Goal: Task Accomplishment & Management: Complete application form

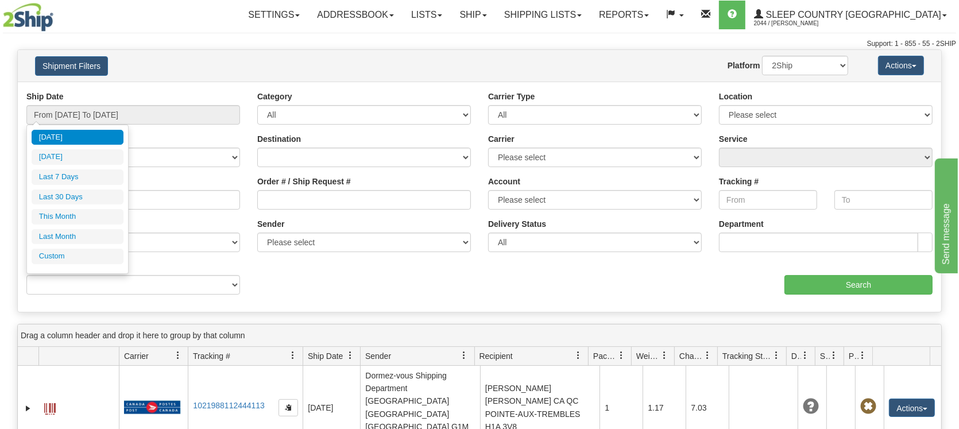
click at [64, 194] on li "Last 30 Days" at bounding box center [78, 198] width 92 height 16
type input "From [DATE] To [DATE]"
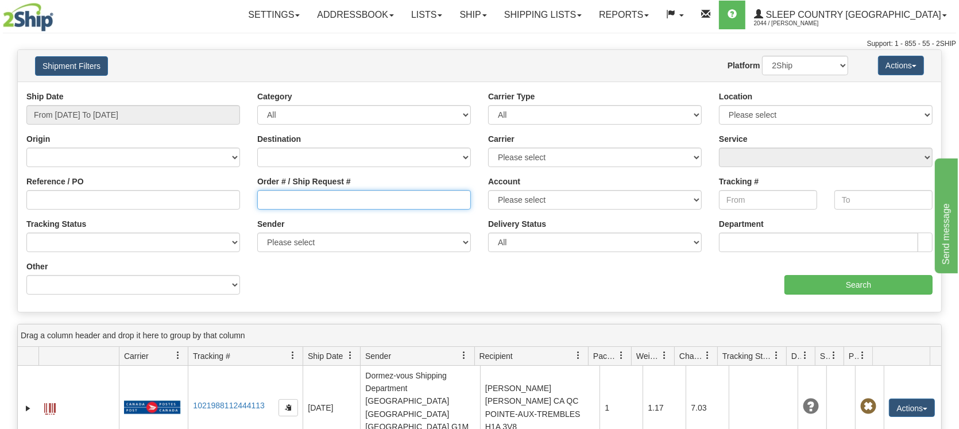
click at [277, 203] on input "Order # / Ship Request #" at bounding box center [364, 200] width 214 height 20
paste input "9000H997618"
type input "9000H997618"
click at [587, 269] on div "aaa Search" at bounding box center [711, 278] width 462 height 34
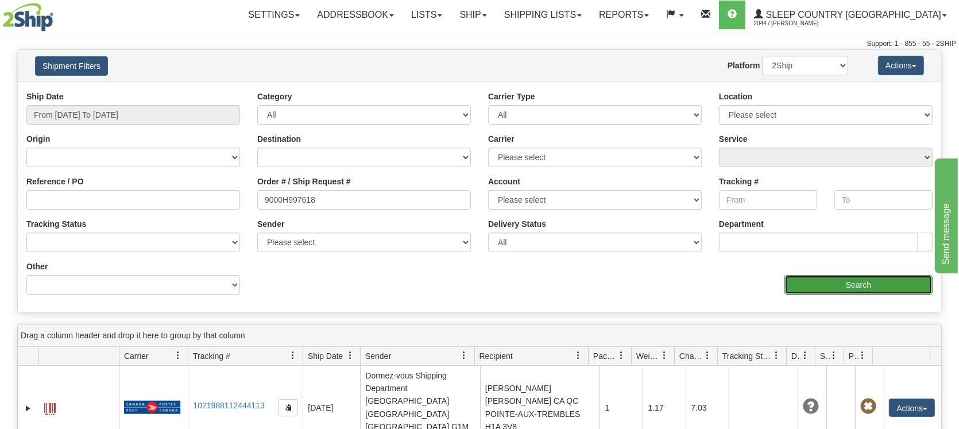
click at [817, 283] on input "Search" at bounding box center [859, 285] width 148 height 20
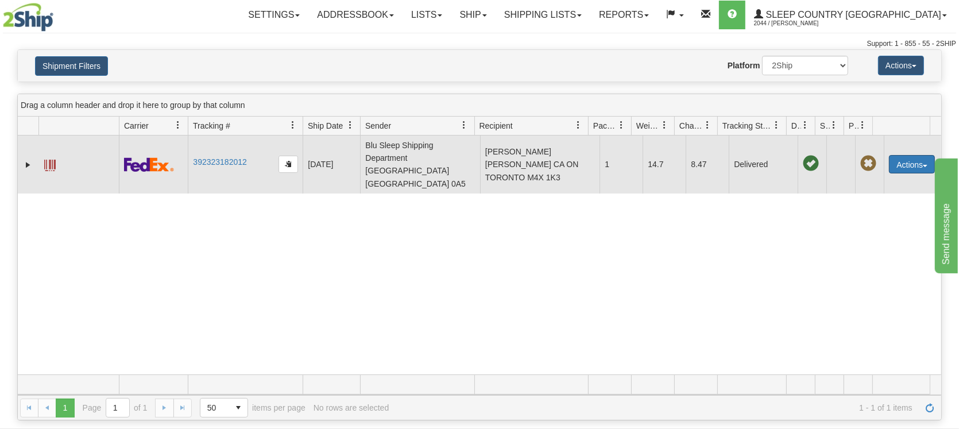
click at [906, 155] on button "Actions" at bounding box center [912, 164] width 46 height 18
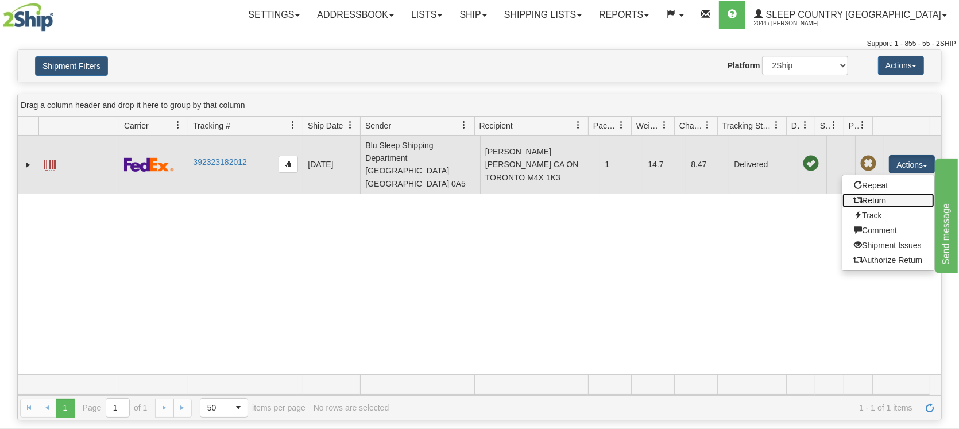
click at [871, 193] on link "Return" at bounding box center [889, 200] width 92 height 15
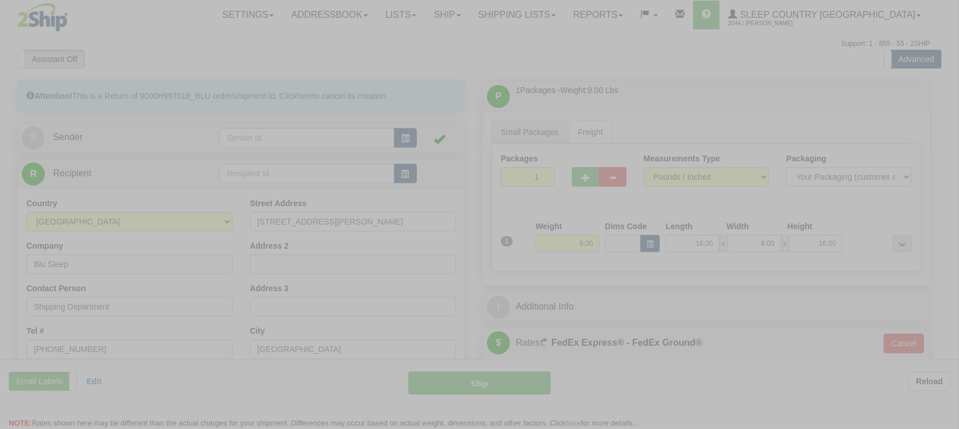
type input "92"
type input "10:53"
type input "16:00"
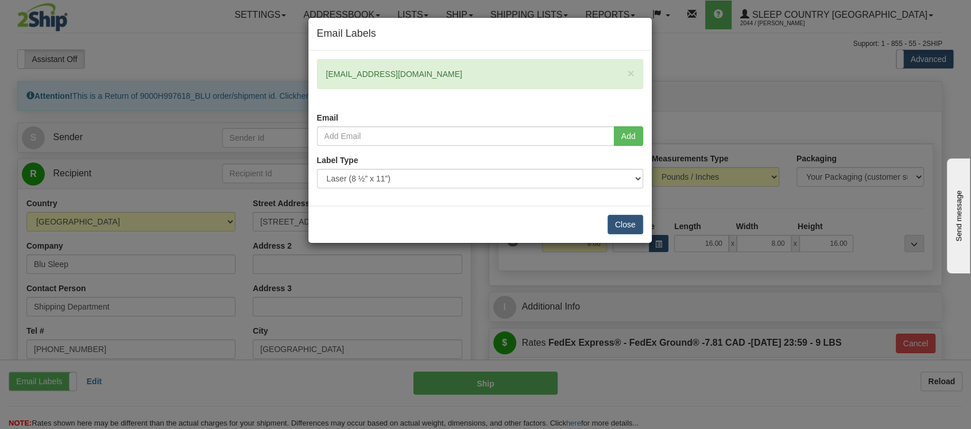
drag, startPoint x: 454, startPoint y: 75, endPoint x: 281, endPoint y: 72, distance: 173.5
click at [281, 72] on div "Email Labels × ericsandler@outlook.com Email Add Label Type" at bounding box center [485, 214] width 971 height 429
copy div "ericsandler@outlook.com"
click at [348, 131] on input "email" at bounding box center [466, 136] width 298 height 20
paste input "ericsandler@outlook.com"
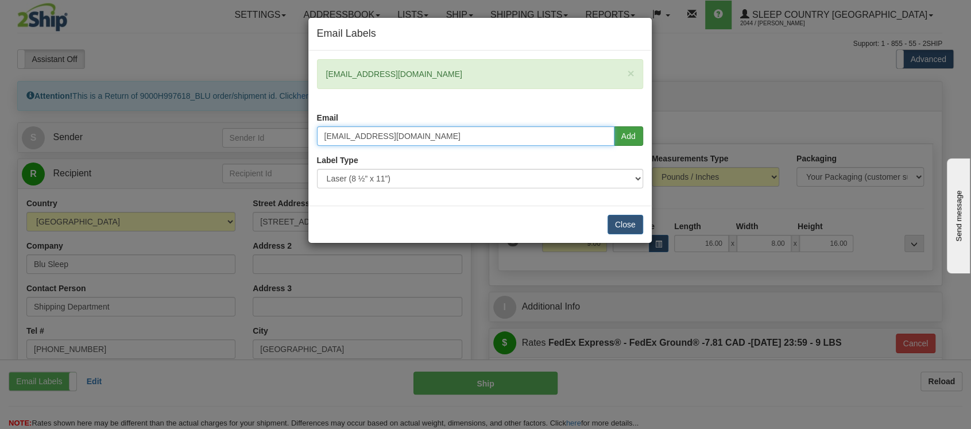
type input "ericsandler@outlook.com"
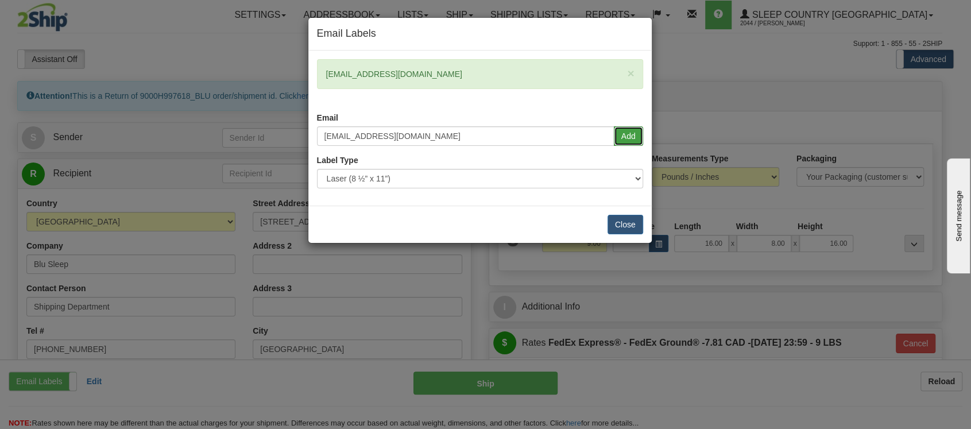
click at [630, 136] on button "Add" at bounding box center [628, 136] width 29 height 20
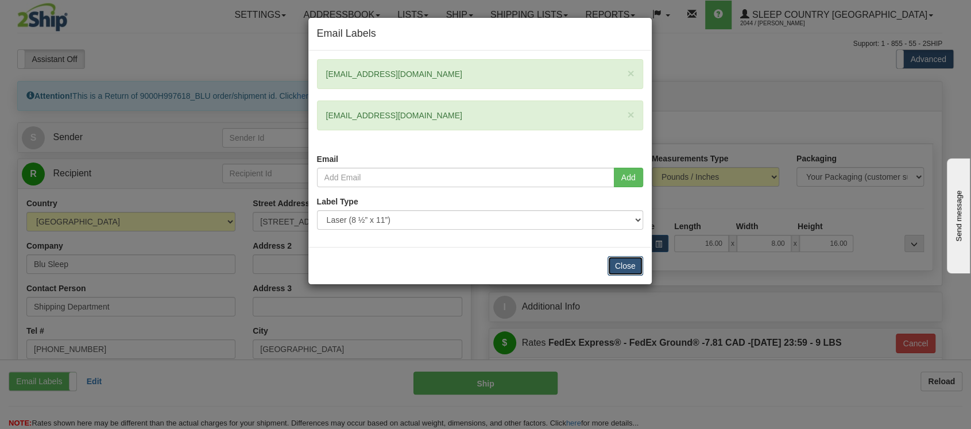
click at [618, 264] on button "Close" at bounding box center [626, 266] width 36 height 20
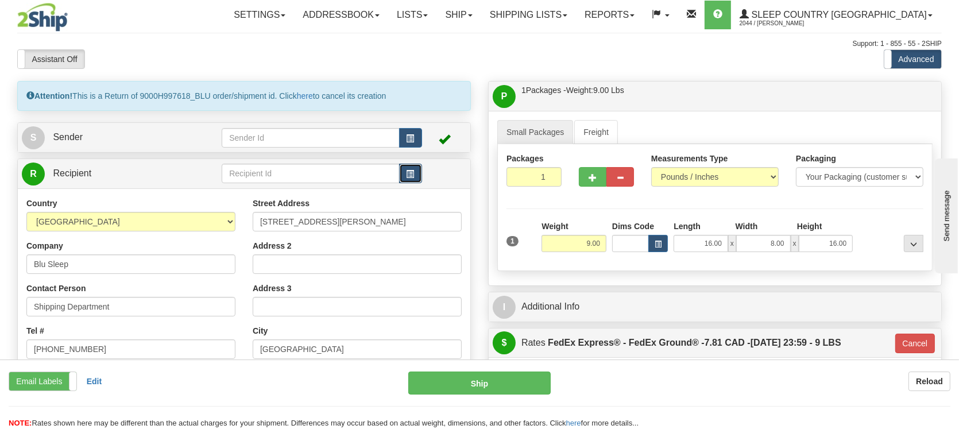
click at [412, 172] on span "button" at bounding box center [411, 174] width 8 height 7
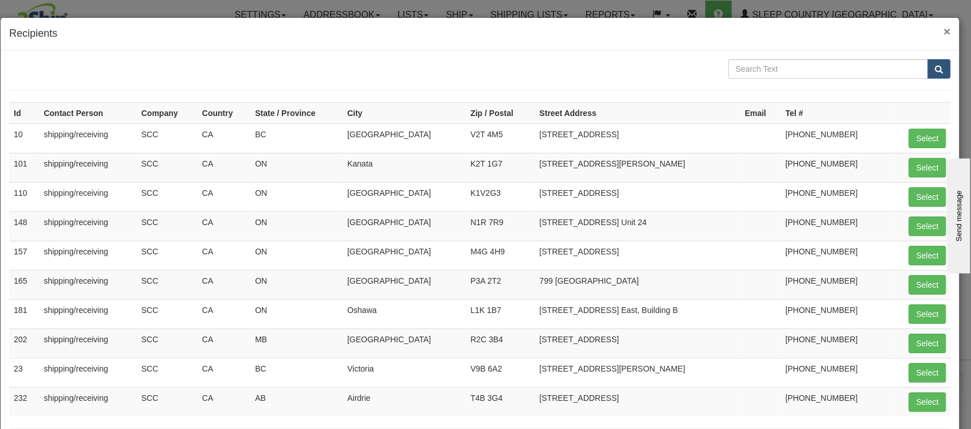
click at [944, 31] on span "×" at bounding box center [947, 31] width 7 height 13
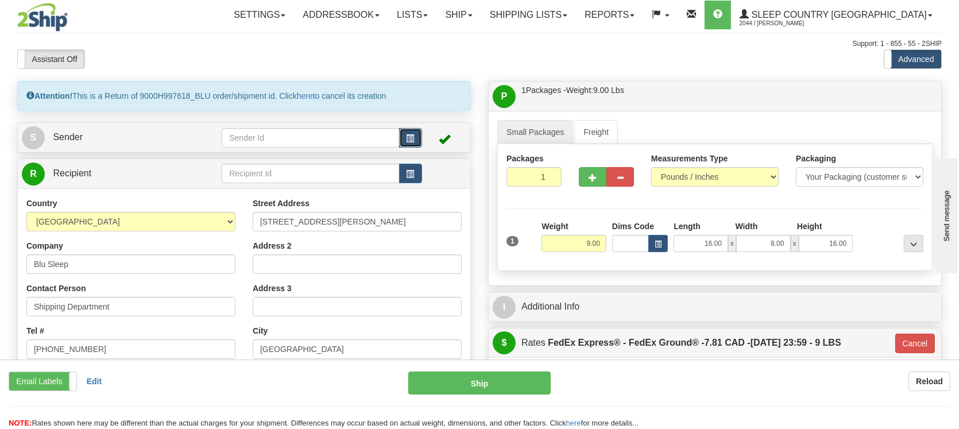
click at [410, 137] on span "button" at bounding box center [411, 138] width 8 height 7
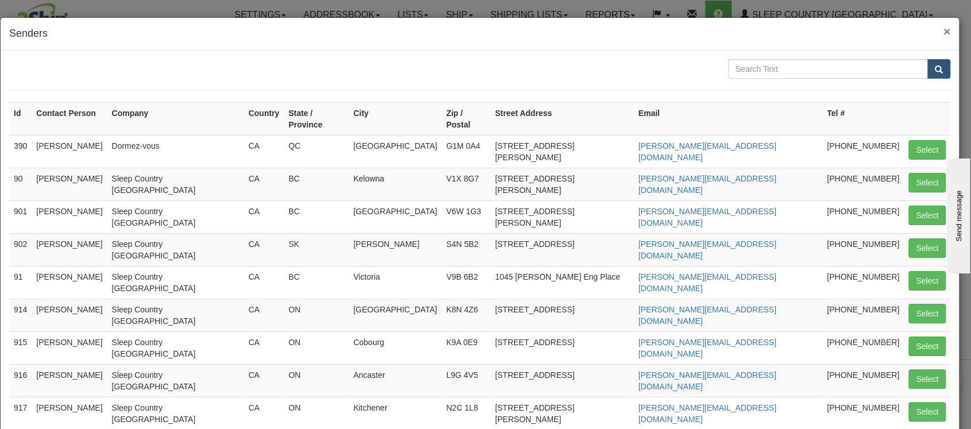
click at [944, 32] on span "×" at bounding box center [947, 31] width 7 height 13
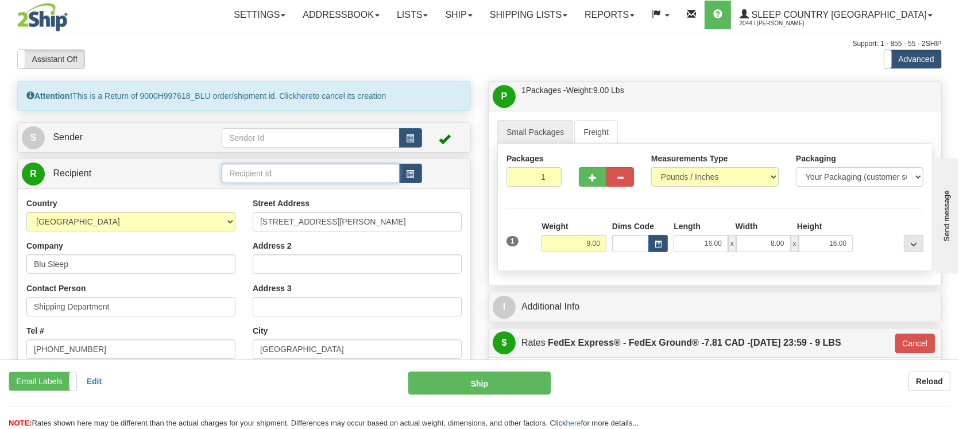
click at [351, 171] on input "text" at bounding box center [311, 174] width 178 height 20
click at [411, 177] on span "button" at bounding box center [411, 174] width 8 height 7
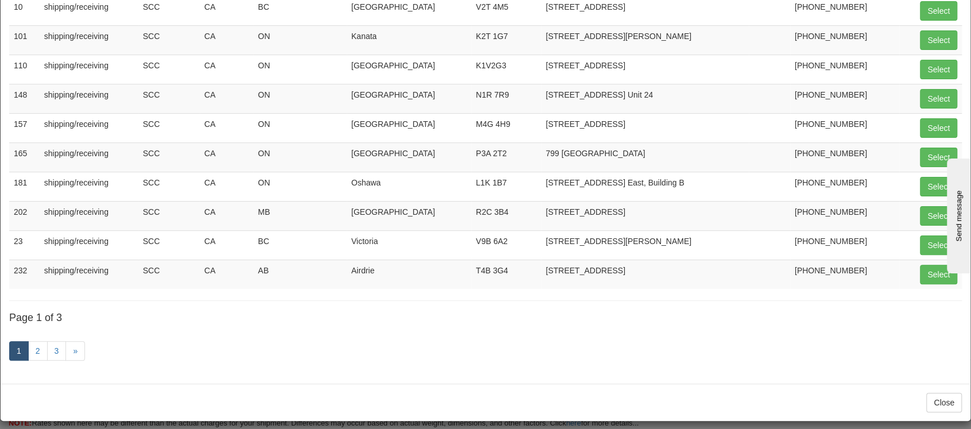
scroll to position [134, 0]
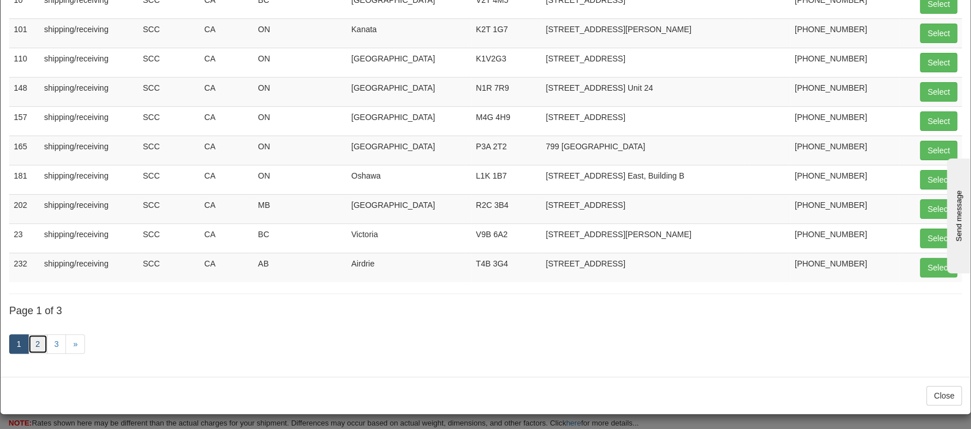
click at [41, 343] on link "2" at bounding box center [38, 344] width 20 height 20
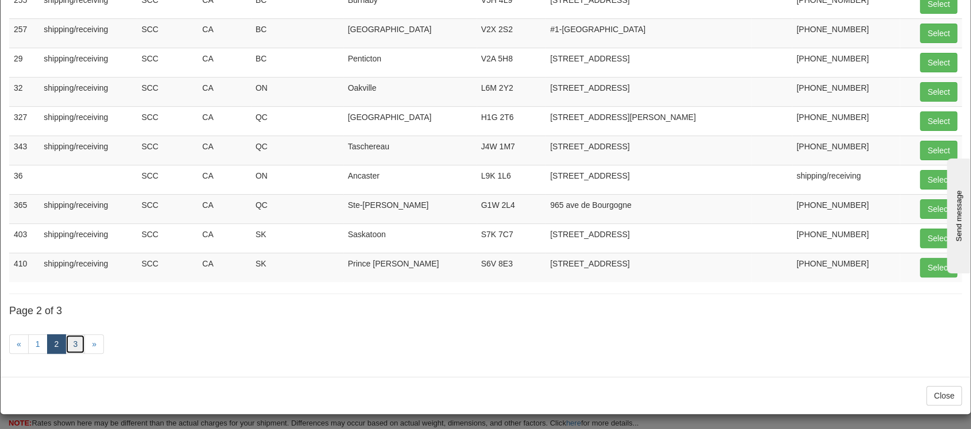
click at [79, 345] on link "3" at bounding box center [75, 344] width 20 height 20
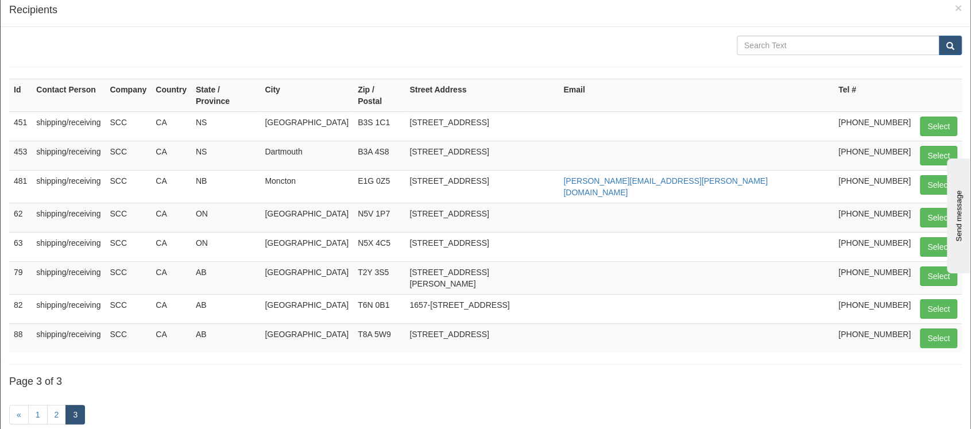
scroll to position [0, 0]
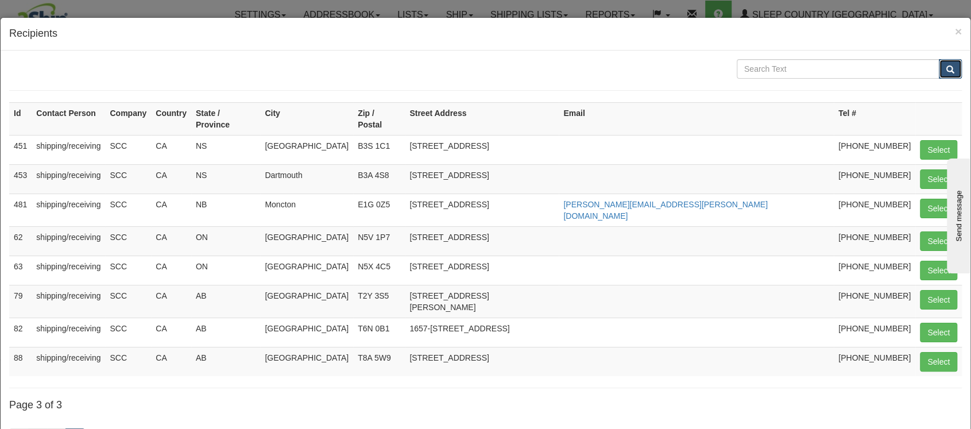
click at [947, 70] on span "submit" at bounding box center [951, 69] width 8 height 7
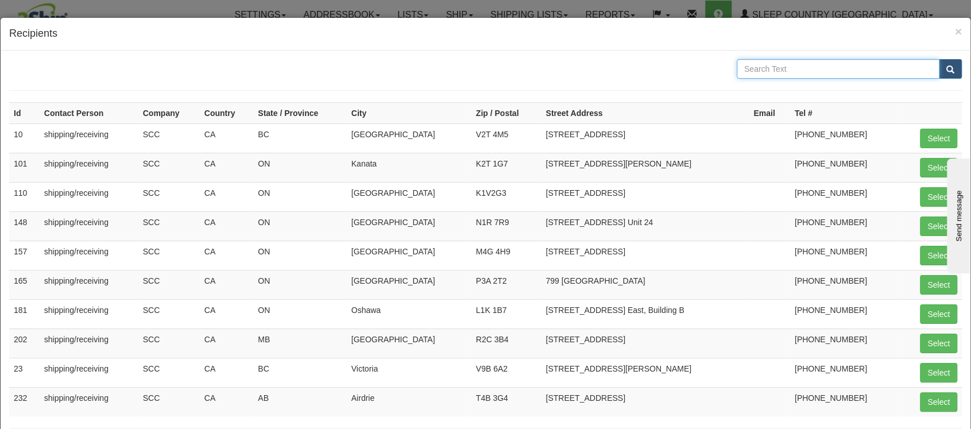
click at [783, 67] on input "text" at bounding box center [838, 69] width 203 height 20
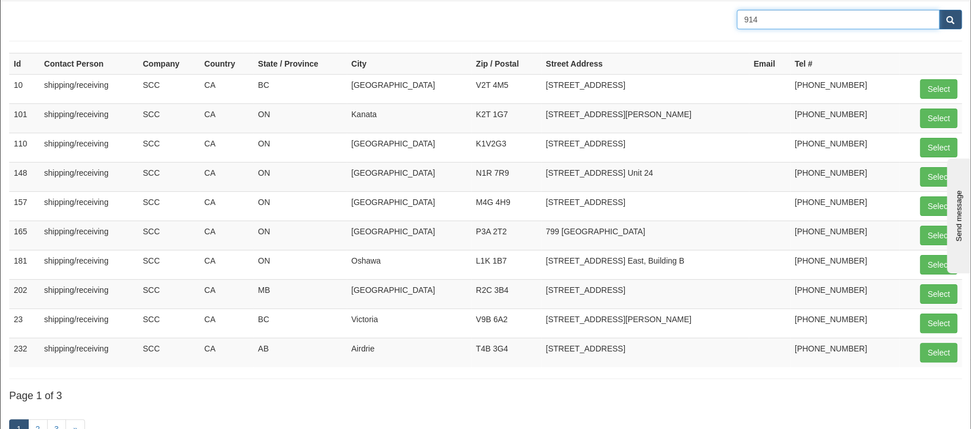
scroll to position [134, 0]
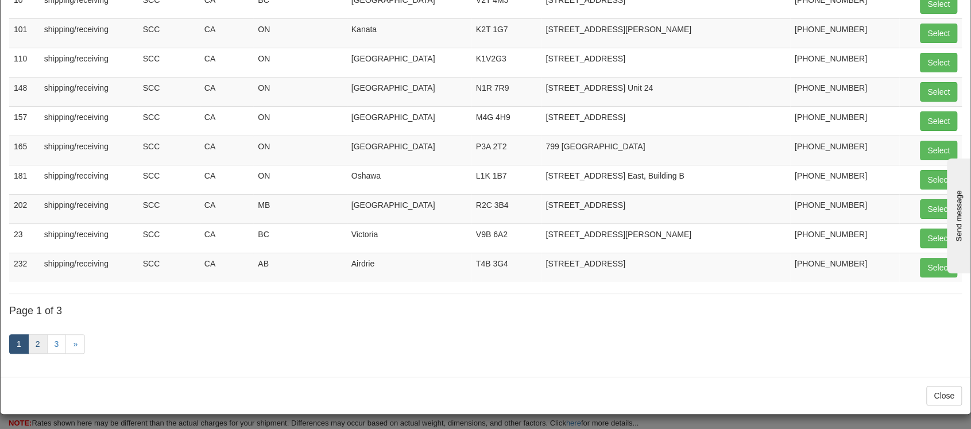
type input "914"
click at [32, 344] on link "2" at bounding box center [38, 344] width 20 height 20
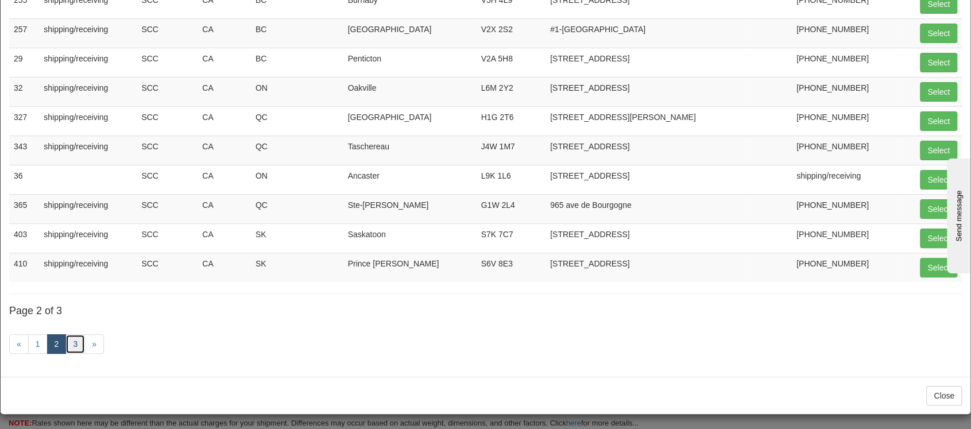
click at [74, 342] on link "3" at bounding box center [75, 344] width 20 height 20
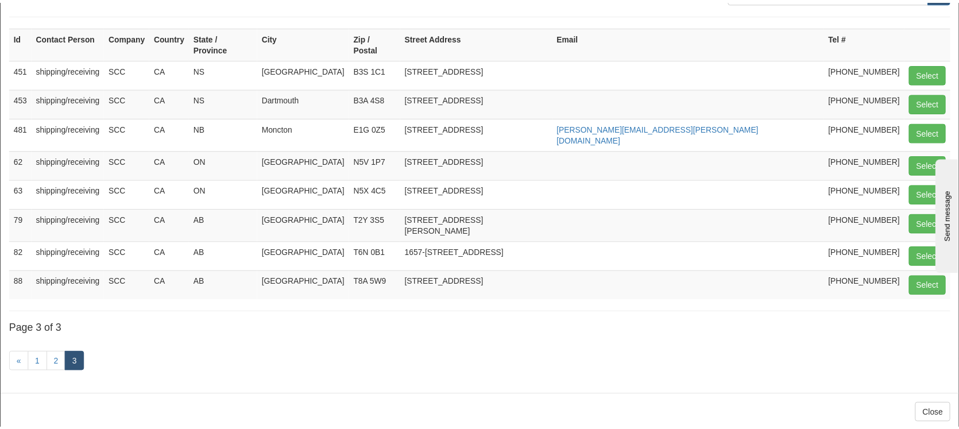
scroll to position [0, 0]
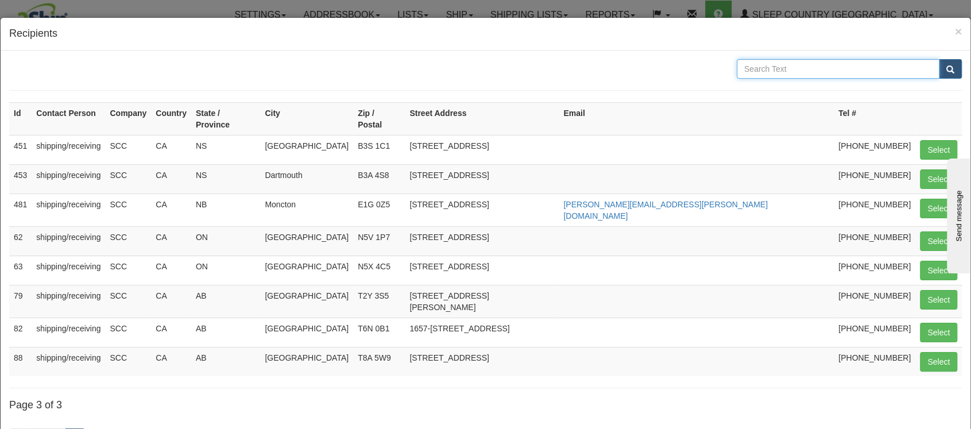
click at [808, 69] on input "text" at bounding box center [838, 69] width 203 height 20
paste input "520 COLLEGE ST EAST BELLEVILLE K8N 4Z6"
type input "520 COLLEGE ST EAST BELLEVILLE K8N 4Z6"
click at [947, 67] on span "submit" at bounding box center [951, 69] width 8 height 7
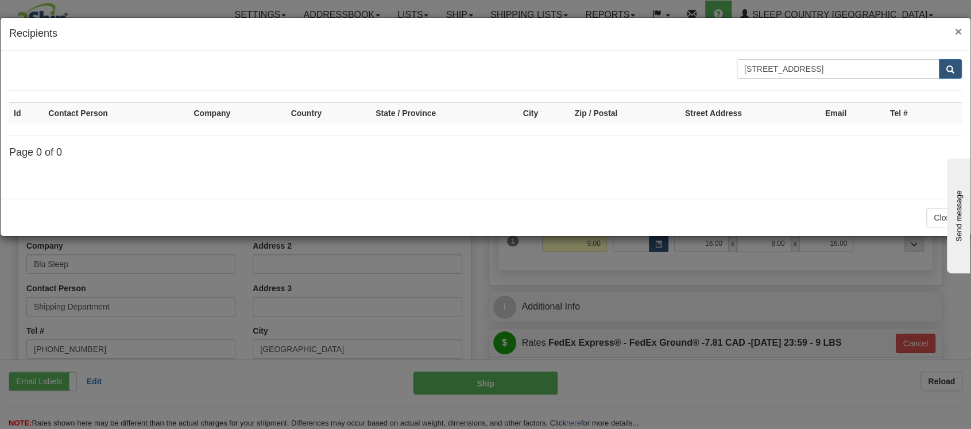
click at [954, 30] on h4 "Recipients" at bounding box center [485, 33] width 953 height 15
click at [957, 28] on span "×" at bounding box center [958, 31] width 7 height 13
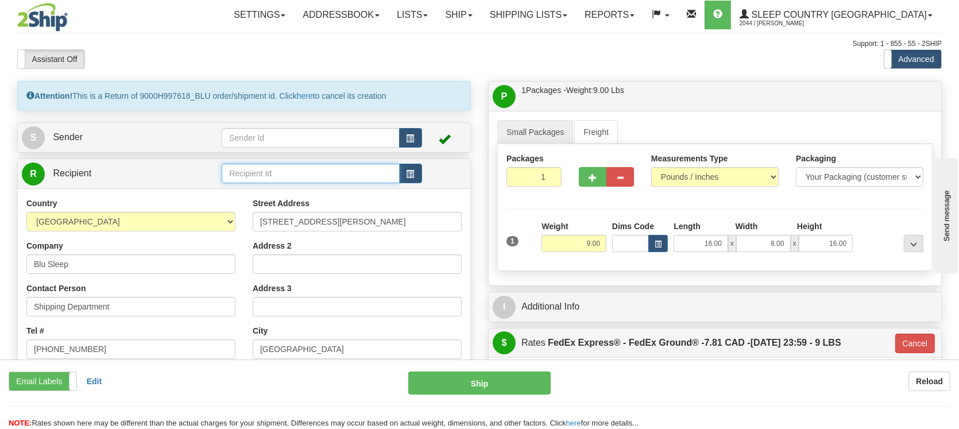
click at [337, 179] on input "text" at bounding box center [311, 174] width 178 height 20
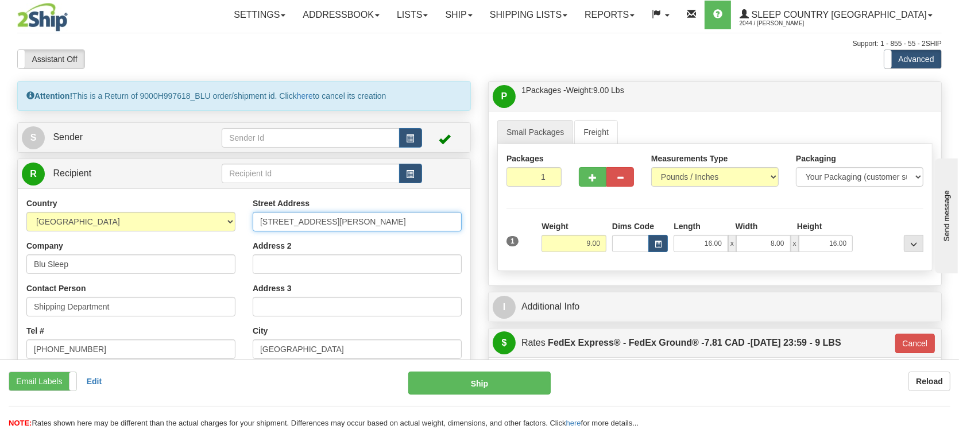
drag, startPoint x: 383, startPoint y: 219, endPoint x: 209, endPoint y: 217, distance: 174.1
click at [209, 217] on div "Country AFGHANISTAN ALAND ISLANDS ALBANIA ALGERIA AMERICAN SAMOA ANDORRA ANGOLA…" at bounding box center [244, 352] width 453 height 309
paste input "520 COLLEGE ST EAST BELLEVILLE K8N 4Z6"
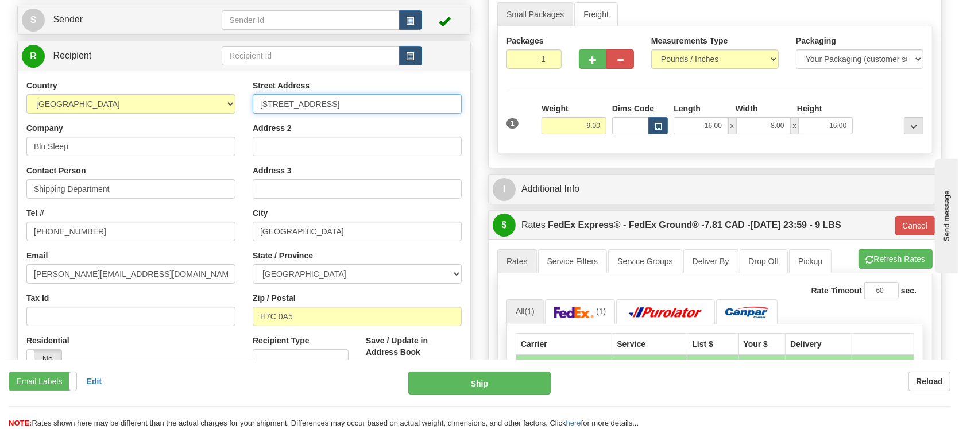
scroll to position [153, 0]
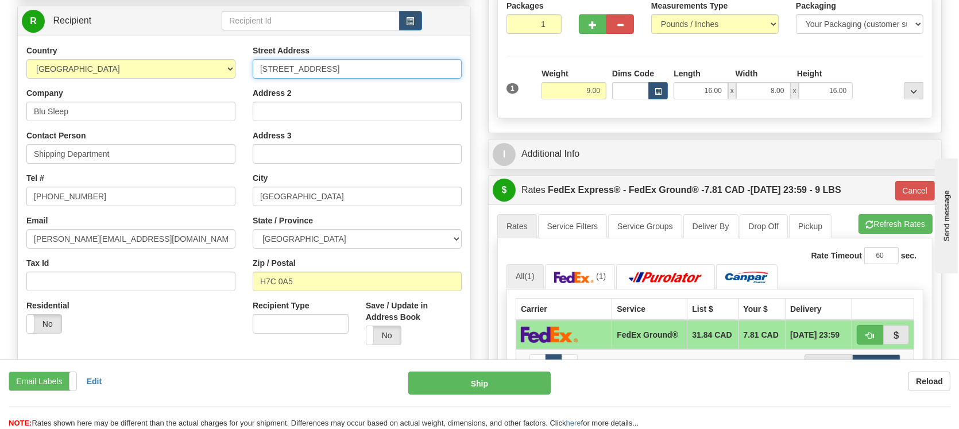
drag, startPoint x: 434, startPoint y: 63, endPoint x: 395, endPoint y: 74, distance: 40.0
click at [396, 73] on input "520 COLLEGE ST EAST BELLEVILLE K8N 4Z6" at bounding box center [357, 69] width 209 height 20
type input "520 COLLEGE ST EAST BELLEVILLE K8N 4Z6"
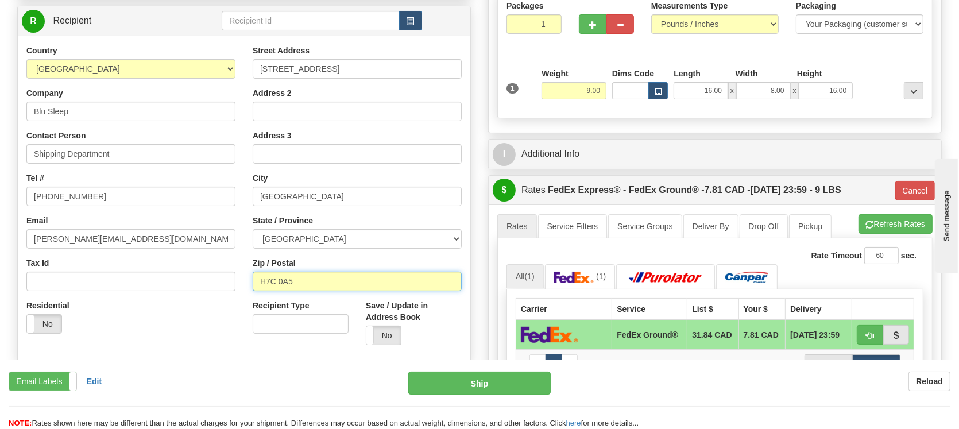
drag, startPoint x: 302, startPoint y: 279, endPoint x: 225, endPoint y: 284, distance: 77.1
click at [225, 284] on div "Country AFGHANISTAN ALAND ISLANDS ALBANIA ALGERIA AMERICAN SAMOA ANDORRA ANGOLA…" at bounding box center [244, 199] width 453 height 309
paste input "K8N 4Z6"
type input "K8N 4Z6"
click at [367, 257] on div "Zip / Postal K8N 4Z6" at bounding box center [357, 274] width 209 height 34
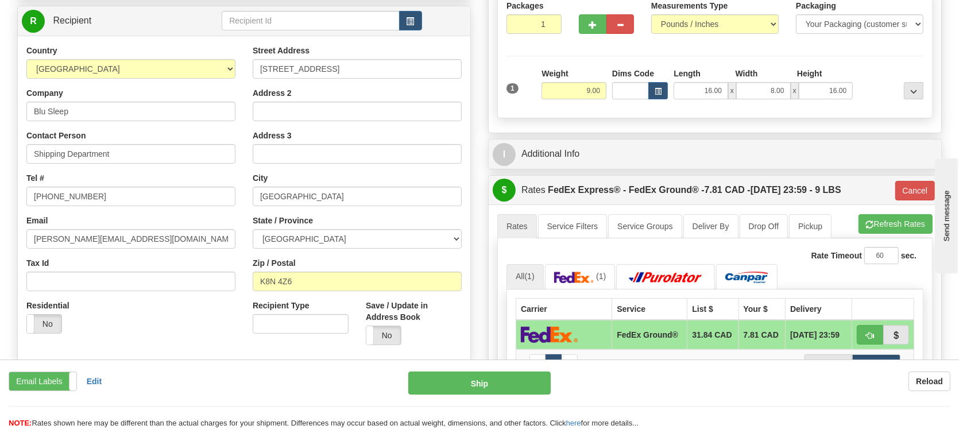
type input "92"
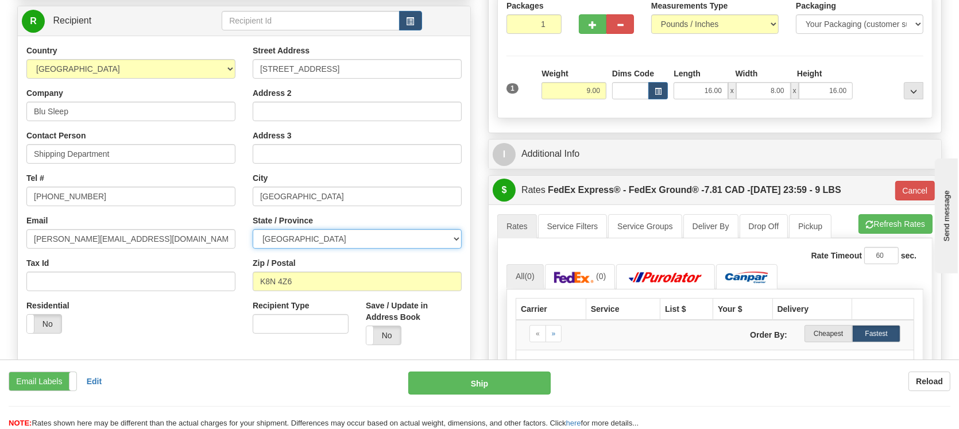
click at [416, 234] on select "ALBERTA BRITISH COLUMBIA MANITOBA NEW BRUNSWICK NEWFOUNDLAND NOVA SCOTIA NUNAVU…" at bounding box center [357, 239] width 209 height 20
select select "ON"
click at [253, 229] on select "ALBERTA BRITISH COLUMBIA MANITOBA NEW BRUNSWICK NEWFOUNDLAND NOVA SCOTIA NUNAVU…" at bounding box center [357, 239] width 209 height 20
drag, startPoint x: 329, startPoint y: 67, endPoint x: 400, endPoint y: 67, distance: 71.2
click at [400, 67] on input "520 COLLEGE ST EAST BELLEVILLE K8N 4Z6" at bounding box center [357, 69] width 209 height 20
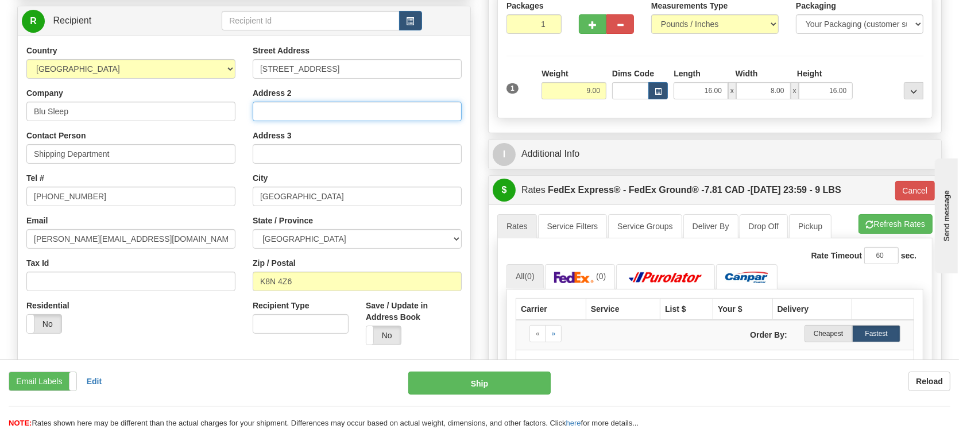
click at [269, 111] on input "Address 2" at bounding box center [357, 112] width 209 height 20
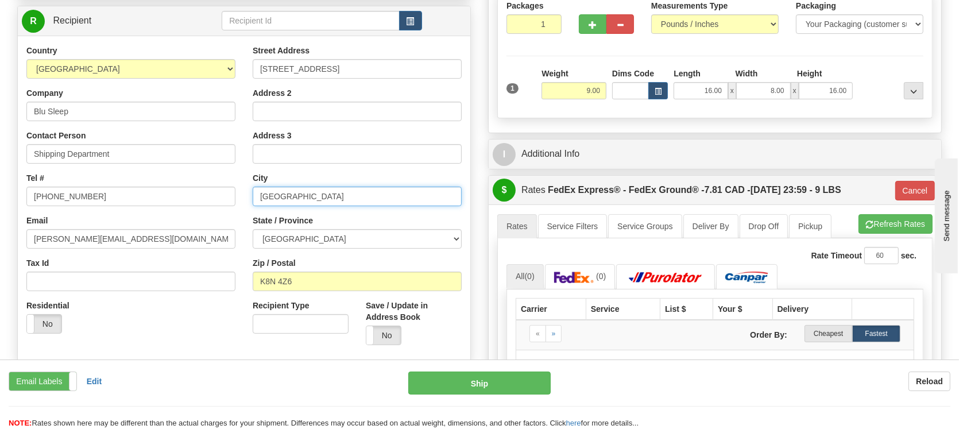
drag, startPoint x: 294, startPoint y: 196, endPoint x: 229, endPoint y: 191, distance: 64.6
click at [229, 191] on div "Country AFGHANISTAN ALAND ISLANDS ALBANIA ALGERIA AMERICAN SAMOA ANDORRA ANGOLA…" at bounding box center [244, 199] width 453 height 309
paste input "EAST BELLEVILLE"
type input "EAST BELLEVILLE"
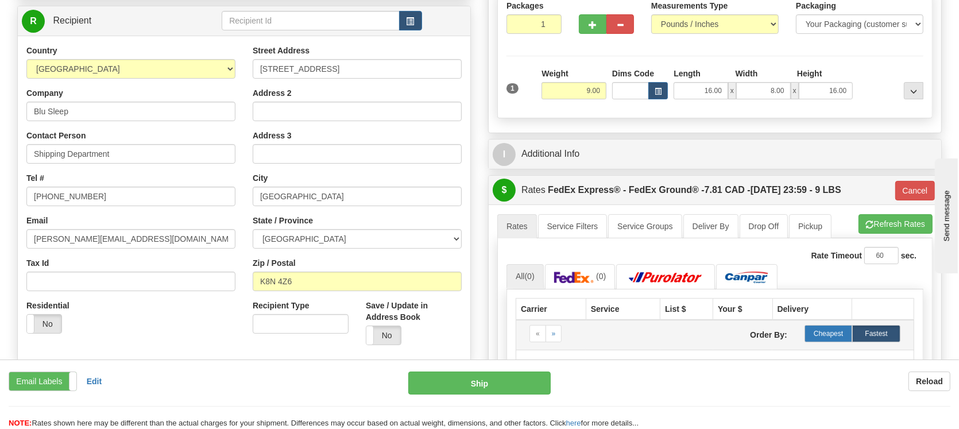
click at [816, 325] on label "Cheapest" at bounding box center [829, 333] width 48 height 17
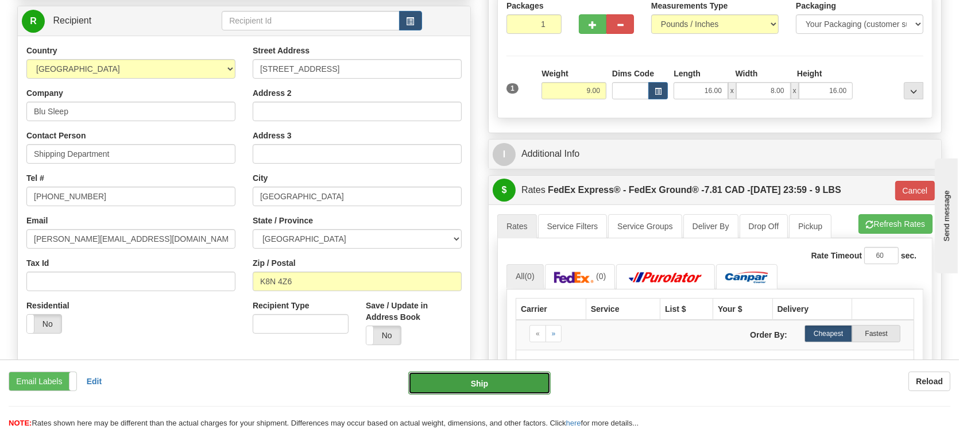
click at [465, 389] on button "Ship" at bounding box center [479, 383] width 142 height 23
click at [457, 380] on button "Ship" at bounding box center [479, 383] width 142 height 23
click at [33, 381] on label "Email Labels" at bounding box center [42, 381] width 67 height 18
select select "0"
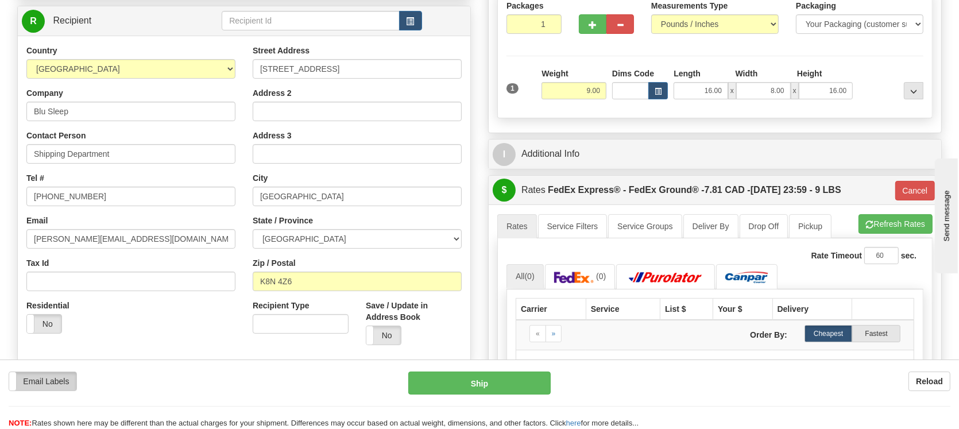
click at [65, 380] on label "Email Labels" at bounding box center [42, 381] width 67 height 18
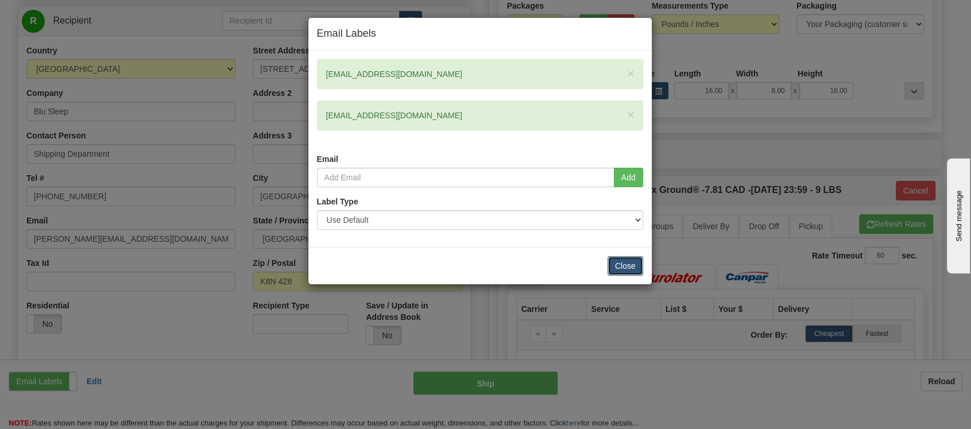
click at [630, 261] on button "Close" at bounding box center [626, 266] width 36 height 20
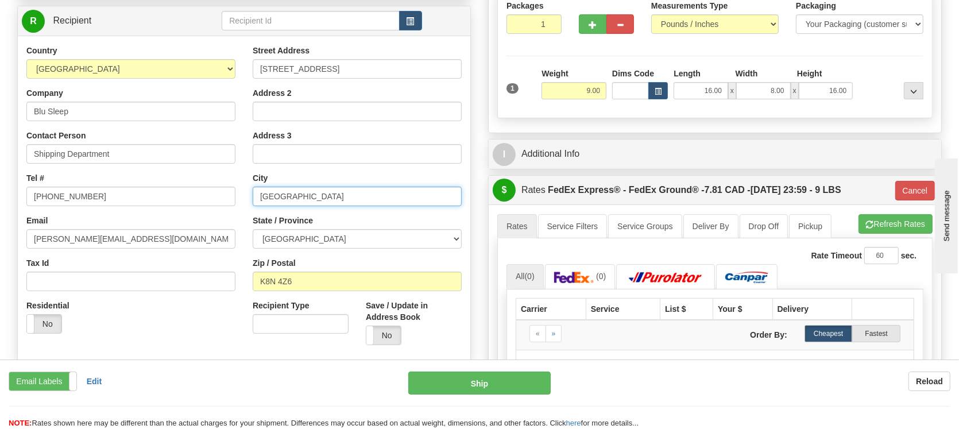
click at [262, 193] on input "EAST BELLEVILLE" at bounding box center [357, 197] width 209 height 20
drag, startPoint x: 280, startPoint y: 198, endPoint x: 241, endPoint y: 196, distance: 39.7
click at [241, 196] on div "Country AFGHANISTAN ALAND ISLANDS ALBANIA ALGERIA AMERICAN SAMOA ANDORRA ANGOLA…" at bounding box center [244, 199] width 453 height 309
type input "BELLEVILLE"
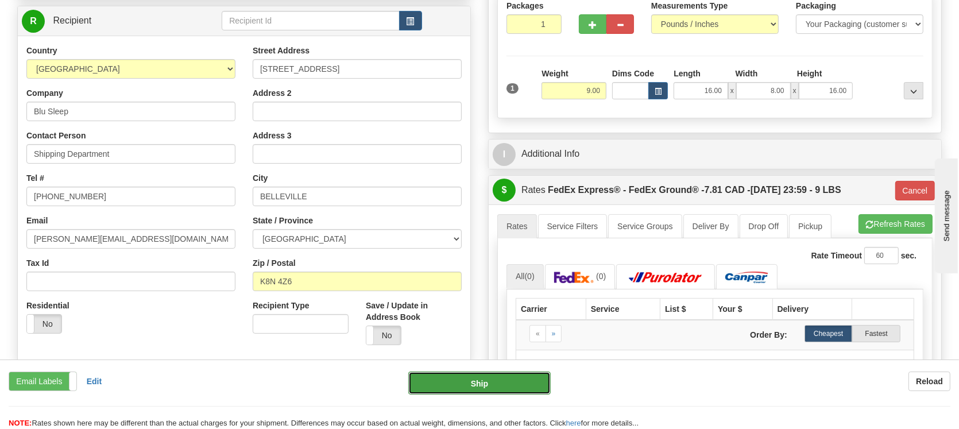
click at [461, 384] on button "Ship" at bounding box center [479, 383] width 142 height 23
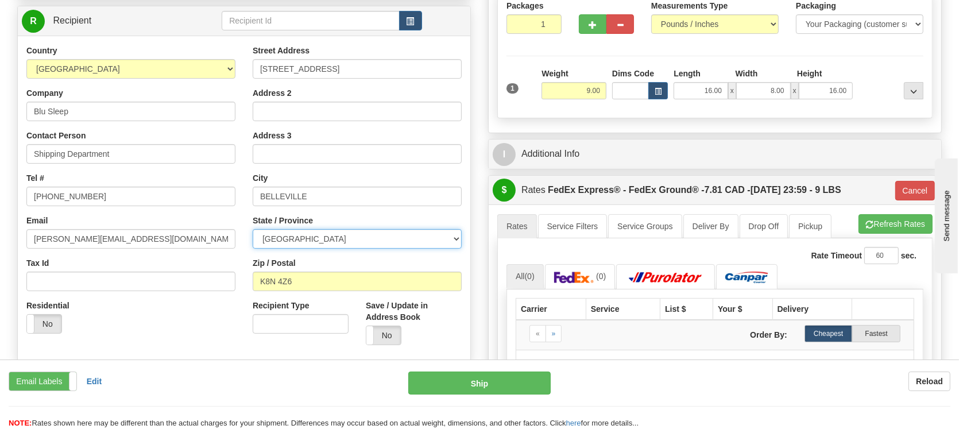
click at [261, 237] on select "ALBERTA BRITISH COLUMBIA MANITOBA NEW BRUNSWICK NEWFOUNDLAND NOVA SCOTIA NUNAVU…" at bounding box center [357, 239] width 209 height 20
click at [265, 237] on select "ALBERTA BRITISH COLUMBIA MANITOBA NEW BRUNSWICK NEWFOUNDLAND NOVA SCOTIA NUNAVU…" at bounding box center [357, 239] width 209 height 20
click at [874, 68] on div at bounding box center [891, 84] width 71 height 32
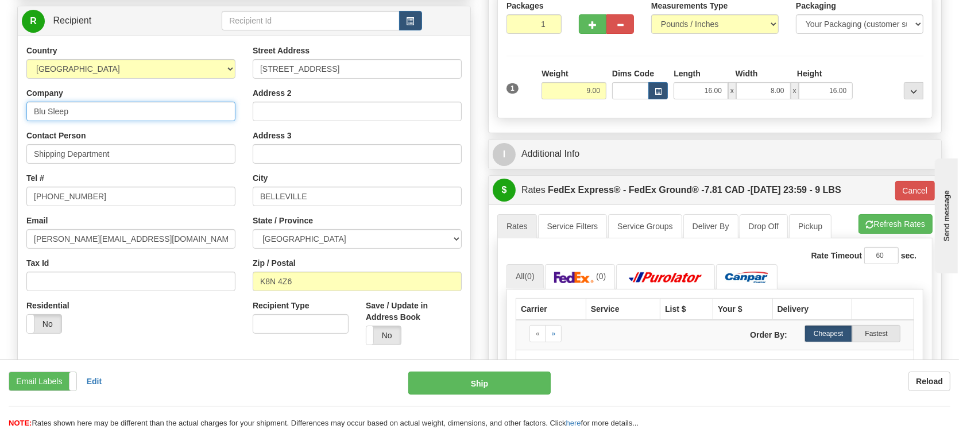
click at [72, 113] on input "Blu Sleep" at bounding box center [130, 112] width 209 height 20
drag, startPoint x: 79, startPoint y: 110, endPoint x: -6, endPoint y: 53, distance: 102.3
click at [0, 53] on html "Training Course Close Toggle navigation Settings Shipping Preferences New Sende…" at bounding box center [479, 61] width 959 height 429
type input "Sleep Country"
click at [144, 174] on div "Tel # 450-661-1656" at bounding box center [130, 189] width 209 height 34
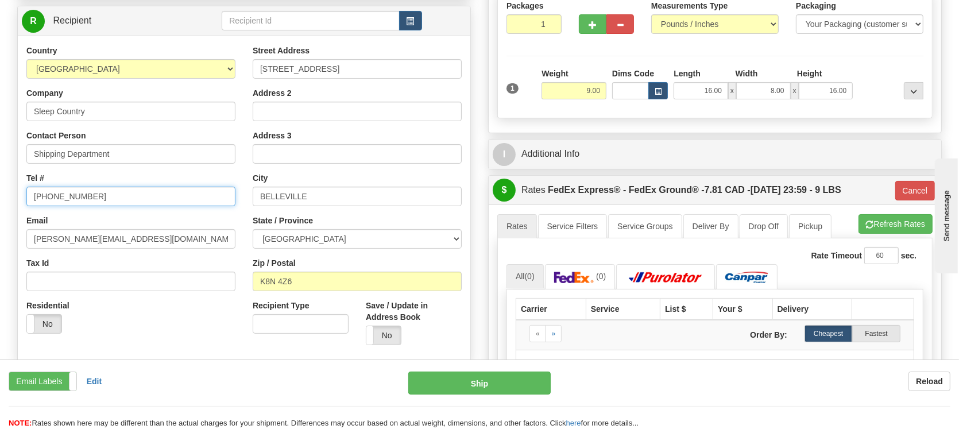
drag, startPoint x: 97, startPoint y: 187, endPoint x: -6, endPoint y: 154, distance: 107.5
click at [0, 154] on html "Training Course Close Toggle navigation Settings Shipping Preferences New Sende…" at bounding box center [479, 61] width 959 height 429
type input "1-888-753-3788"
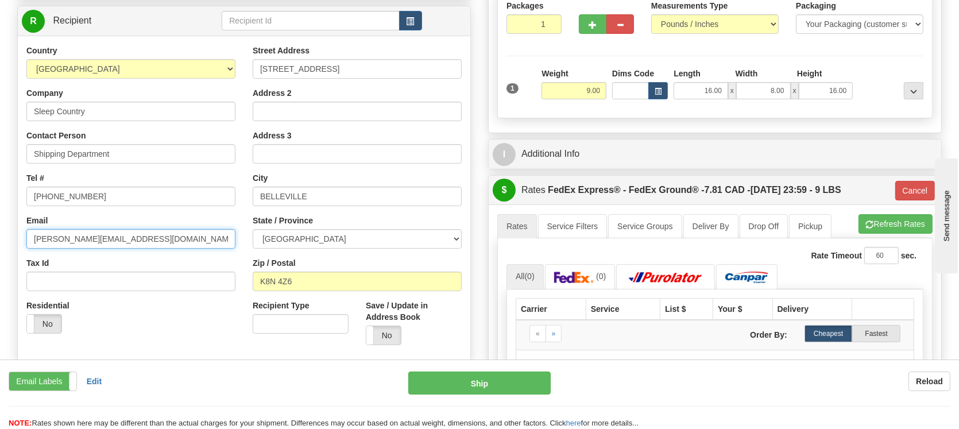
click at [144, 234] on input "sandro@myblusleep.com" at bounding box center [130, 239] width 209 height 20
drag, startPoint x: -6, startPoint y: 95, endPoint x: -6, endPoint y: 70, distance: 25.3
click at [0, 70] on html "Training Course Close Toggle navigation Settings Shipping Preferences New Sende…" at bounding box center [479, 61] width 959 height 429
click at [48, 237] on input "Email" at bounding box center [130, 239] width 209 height 20
click at [41, 238] on input "Email" at bounding box center [130, 239] width 209 height 20
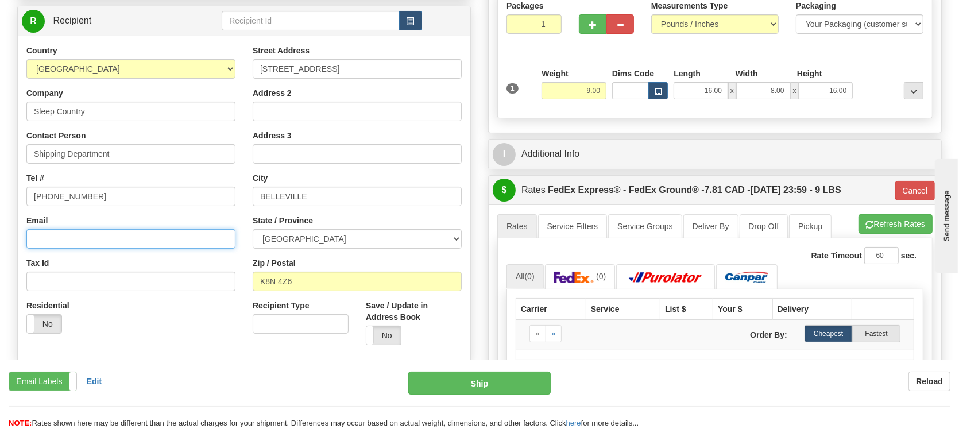
paste input "soc914@sleepcountry.ca"
type input "soc914@sleepcountry.ca"
click at [181, 261] on div "Tax Id" at bounding box center [130, 274] width 209 height 34
click at [176, 314] on div "Residential Yes No" at bounding box center [131, 321] width 226 height 43
click at [123, 331] on div "Residential Yes No" at bounding box center [131, 321] width 226 height 43
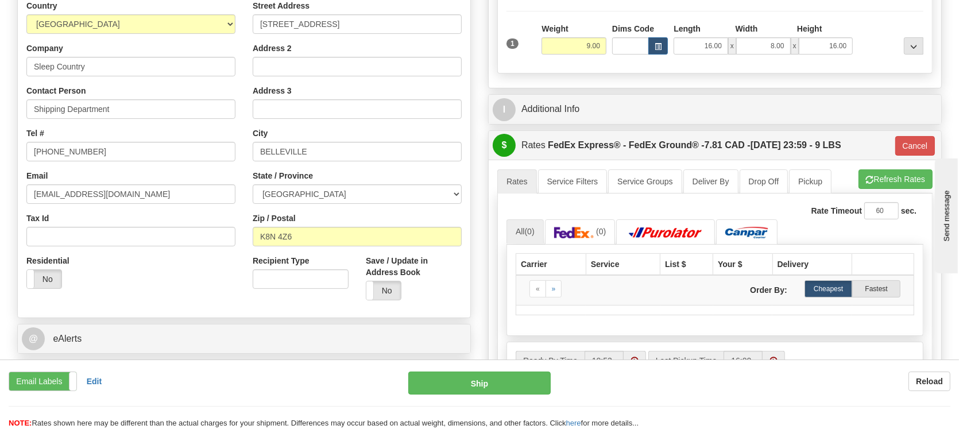
scroll to position [230, 0]
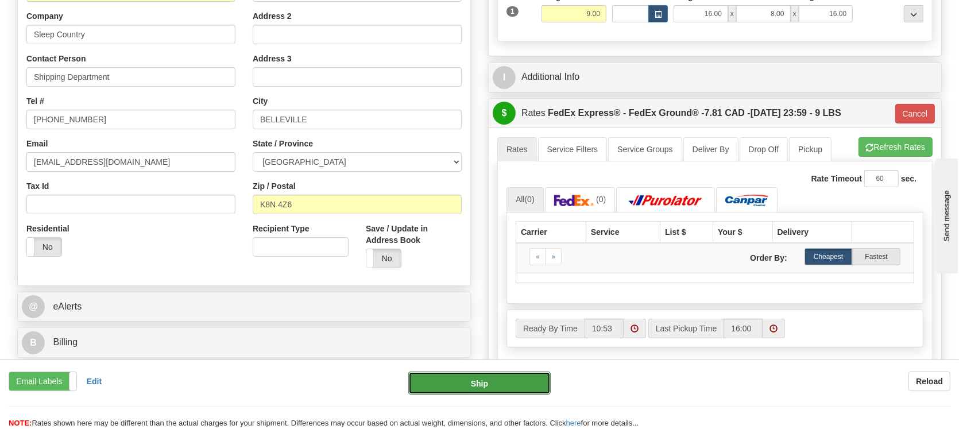
click at [471, 383] on button "Ship" at bounding box center [479, 383] width 142 height 23
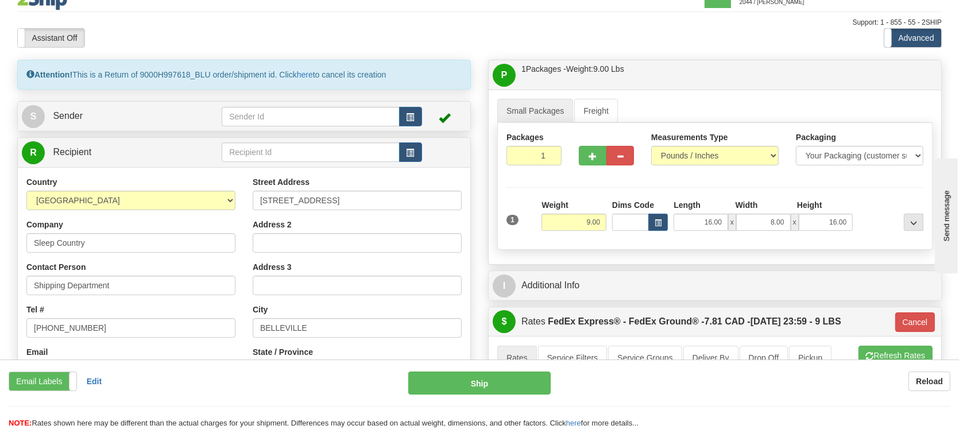
scroll to position [0, 0]
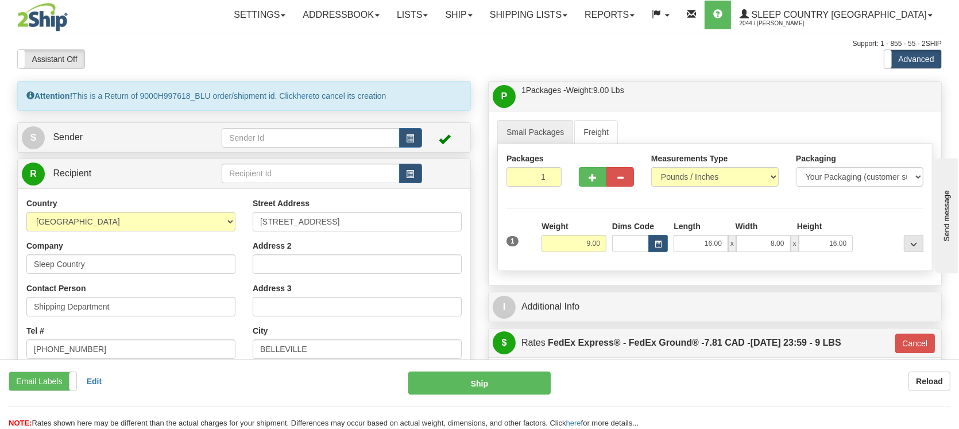
drag, startPoint x: 75, startPoint y: 90, endPoint x: 422, endPoint y: 104, distance: 347.8
click at [414, 104] on div "Attention! This is a Return of 9000H997618_BLU order/shipment id. Click here to…" at bounding box center [244, 96] width 454 height 30
drag, startPoint x: 440, startPoint y: 219, endPoint x: 137, endPoint y: 199, distance: 303.5
click at [129, 203] on div "Country AFGHANISTAN ALAND ISLANDS ALBANIA ALGERIA AMERICAN SAMOA ANDORRA ANGOLA…" at bounding box center [244, 352] width 453 height 309
drag, startPoint x: 195, startPoint y: 96, endPoint x: 142, endPoint y: 90, distance: 52.7
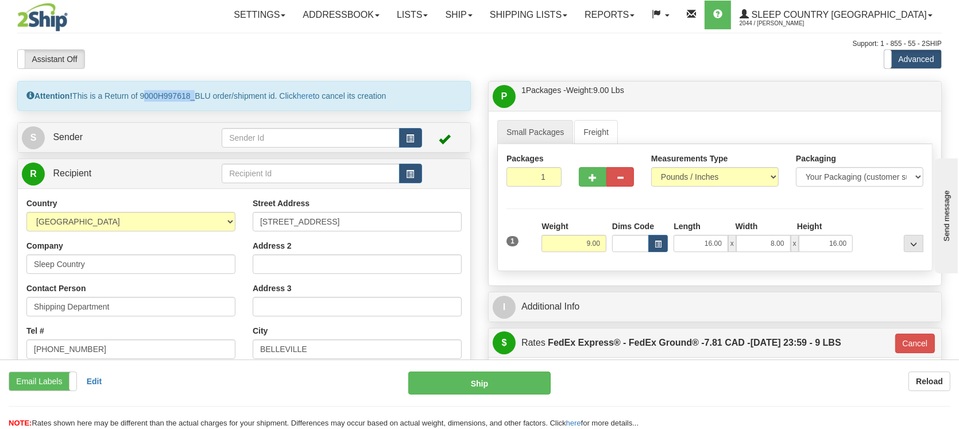
click at [142, 90] on div "Attention! This is a Return of 9000H997618_BLU order/shipment id. Click here to…" at bounding box center [244, 96] width 454 height 30
copy div "9000H997618"
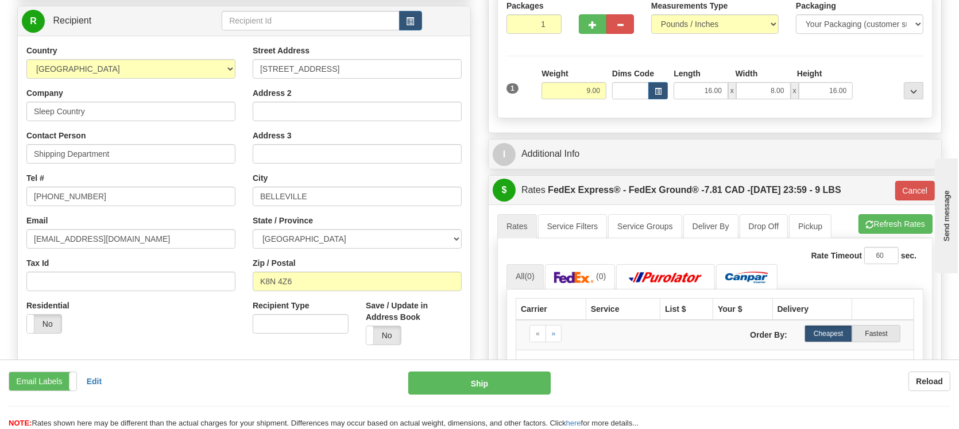
scroll to position [306, 0]
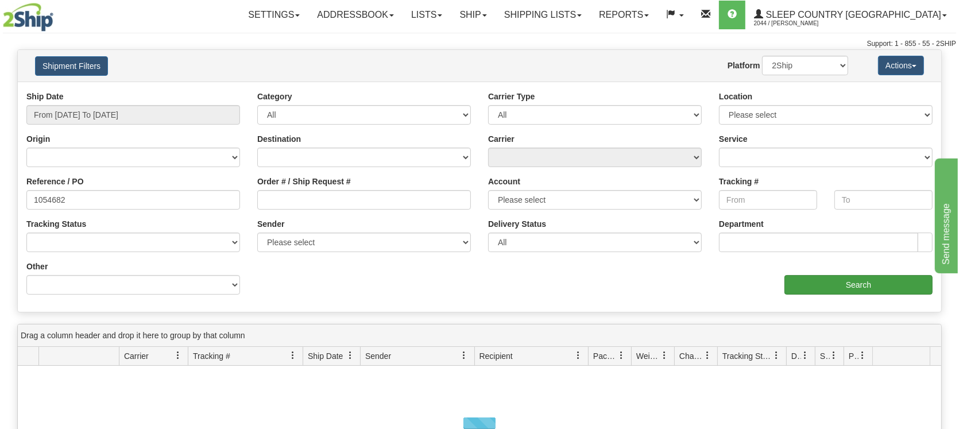
type input "1054682"
click at [853, 282] on input "Search" at bounding box center [859, 285] width 148 height 20
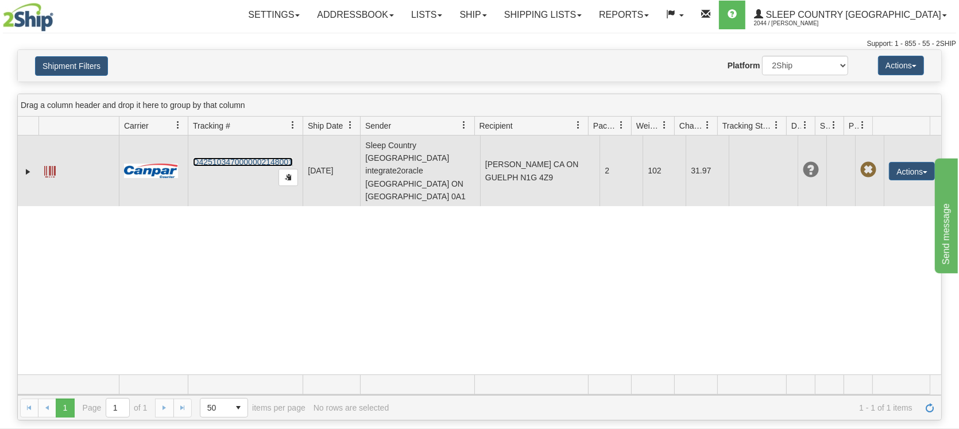
click at [229, 157] on link "D425103470000002148001" at bounding box center [243, 161] width 100 height 9
